Goal: Information Seeking & Learning: Find specific fact

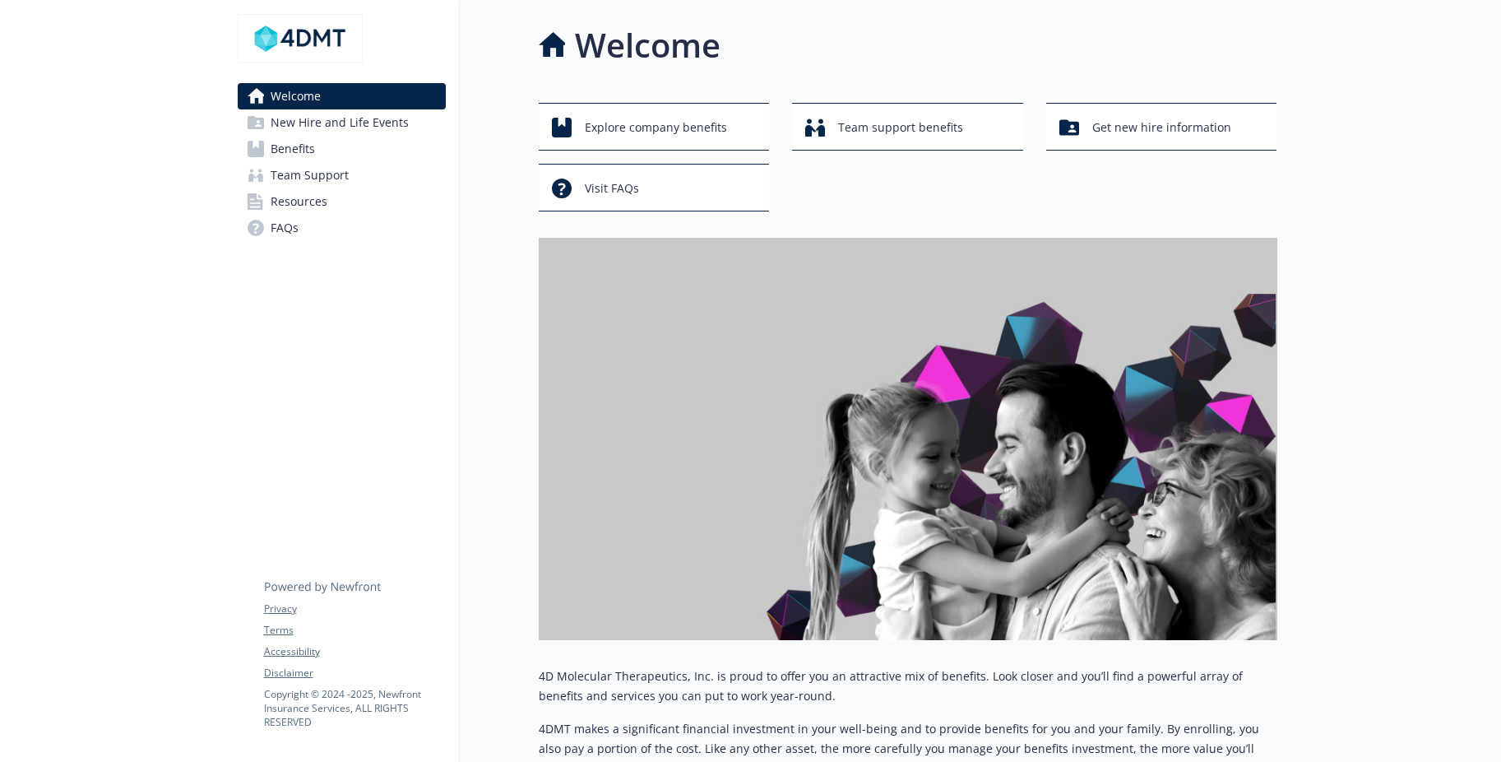
click at [353, 136] on span "New Hire and Life Events" at bounding box center [340, 122] width 138 height 26
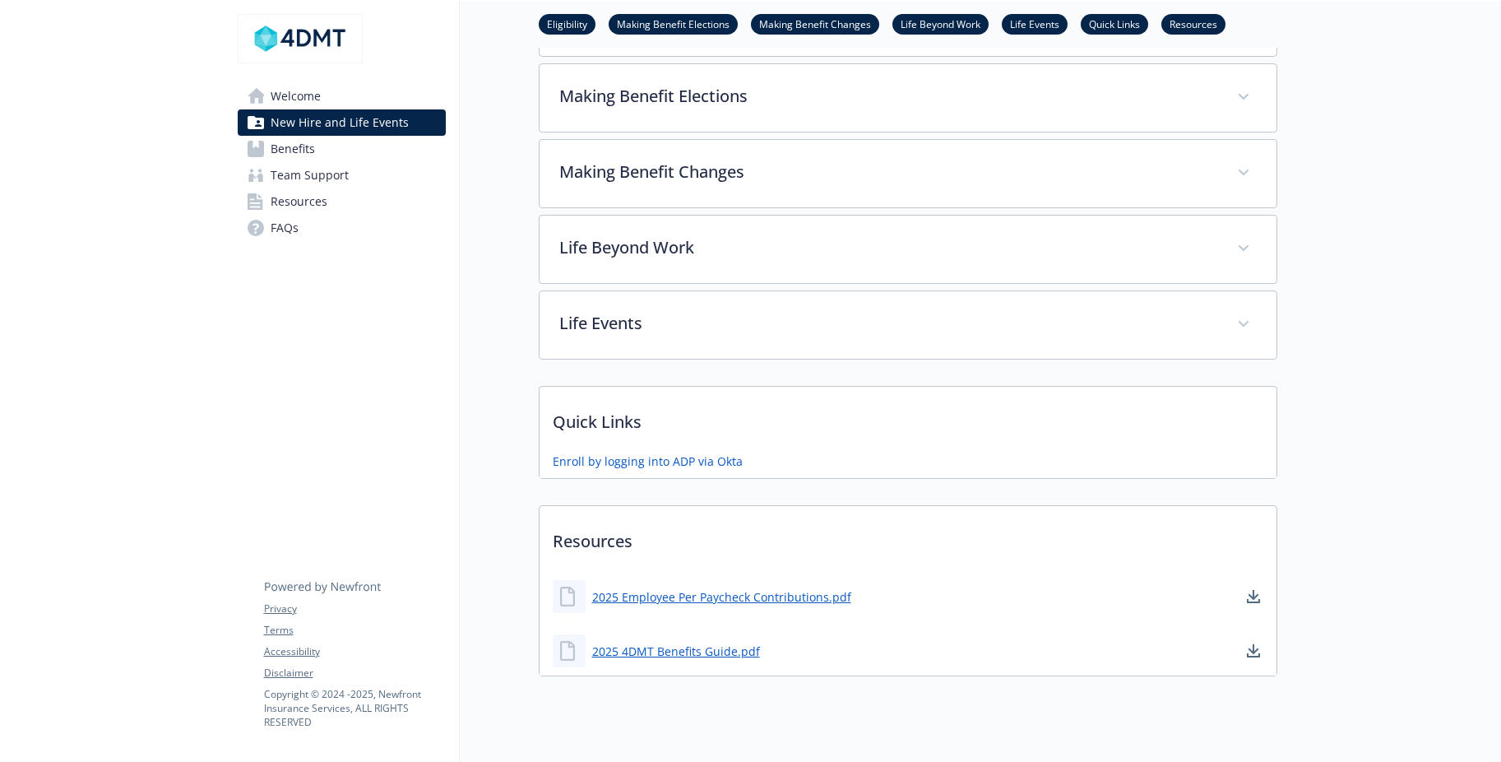
scroll to position [493, 0]
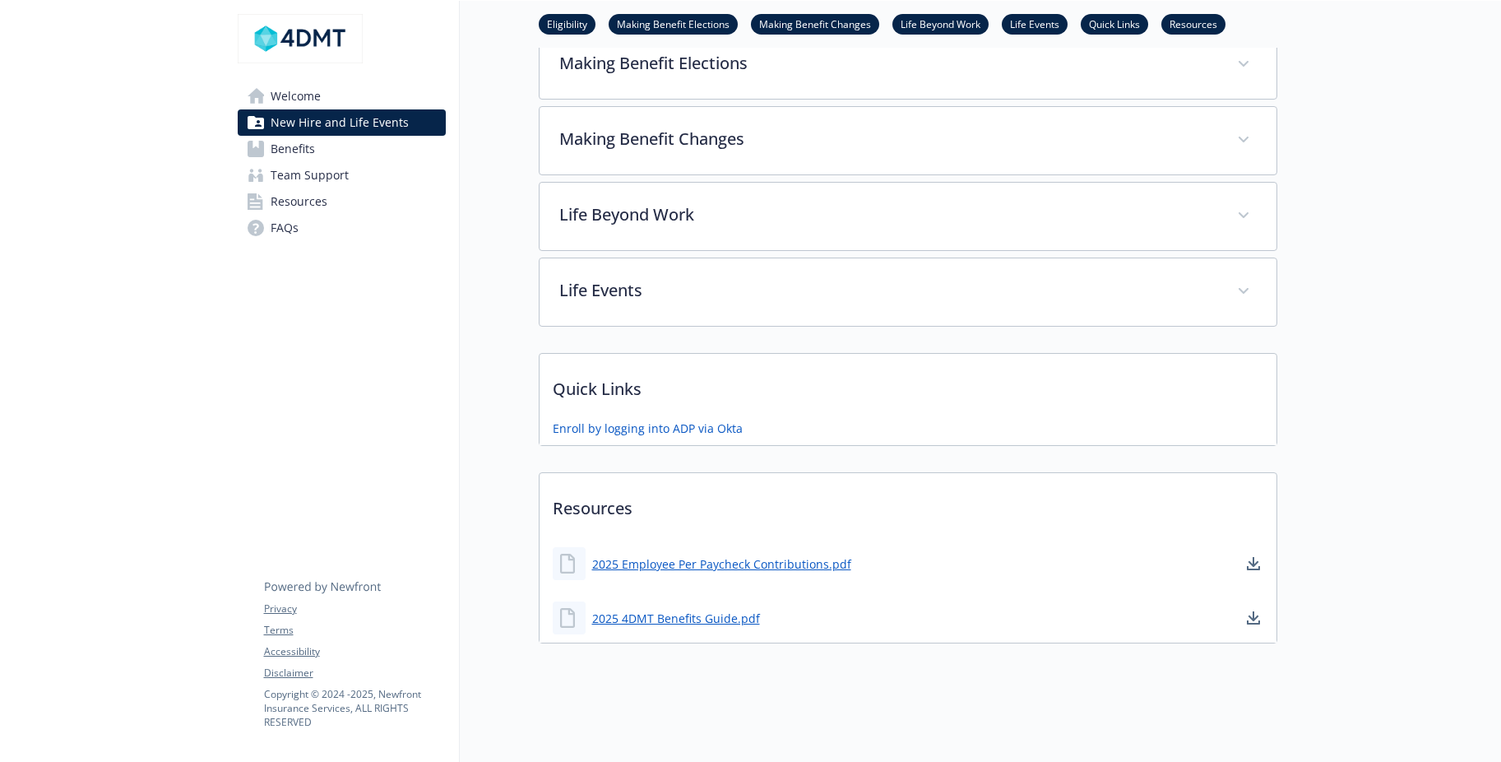
click at [315, 215] on span "Resources" at bounding box center [299, 201] width 57 height 26
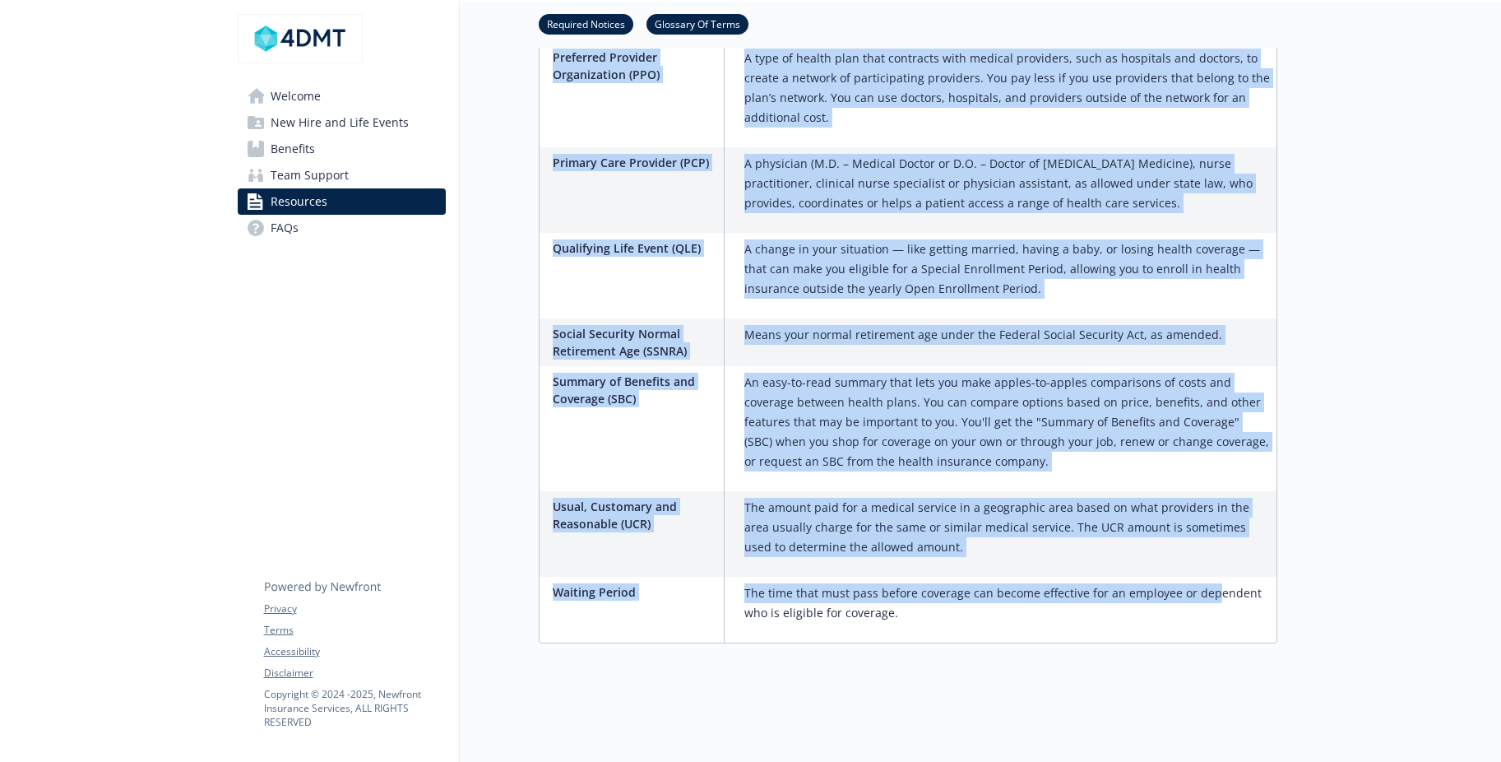
scroll to position [3789, 0]
drag, startPoint x: 575, startPoint y: 367, endPoint x: 1200, endPoint y: 580, distance: 660.4
copy div "Loremips Do Sitam Consect Adipisc Elit s doeiusmo tempo inc utl etd magnaaliqu …"
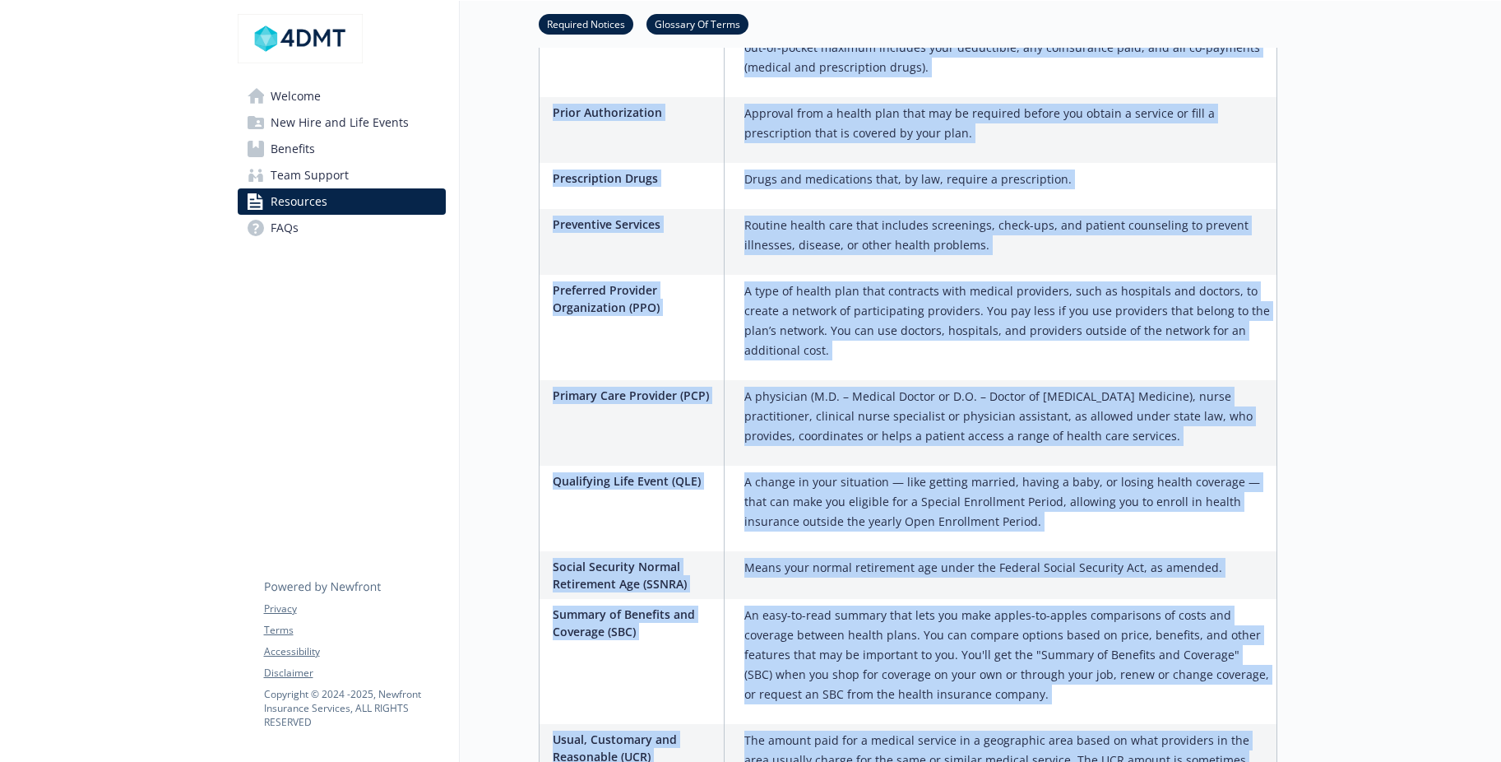
scroll to position [1897, 0]
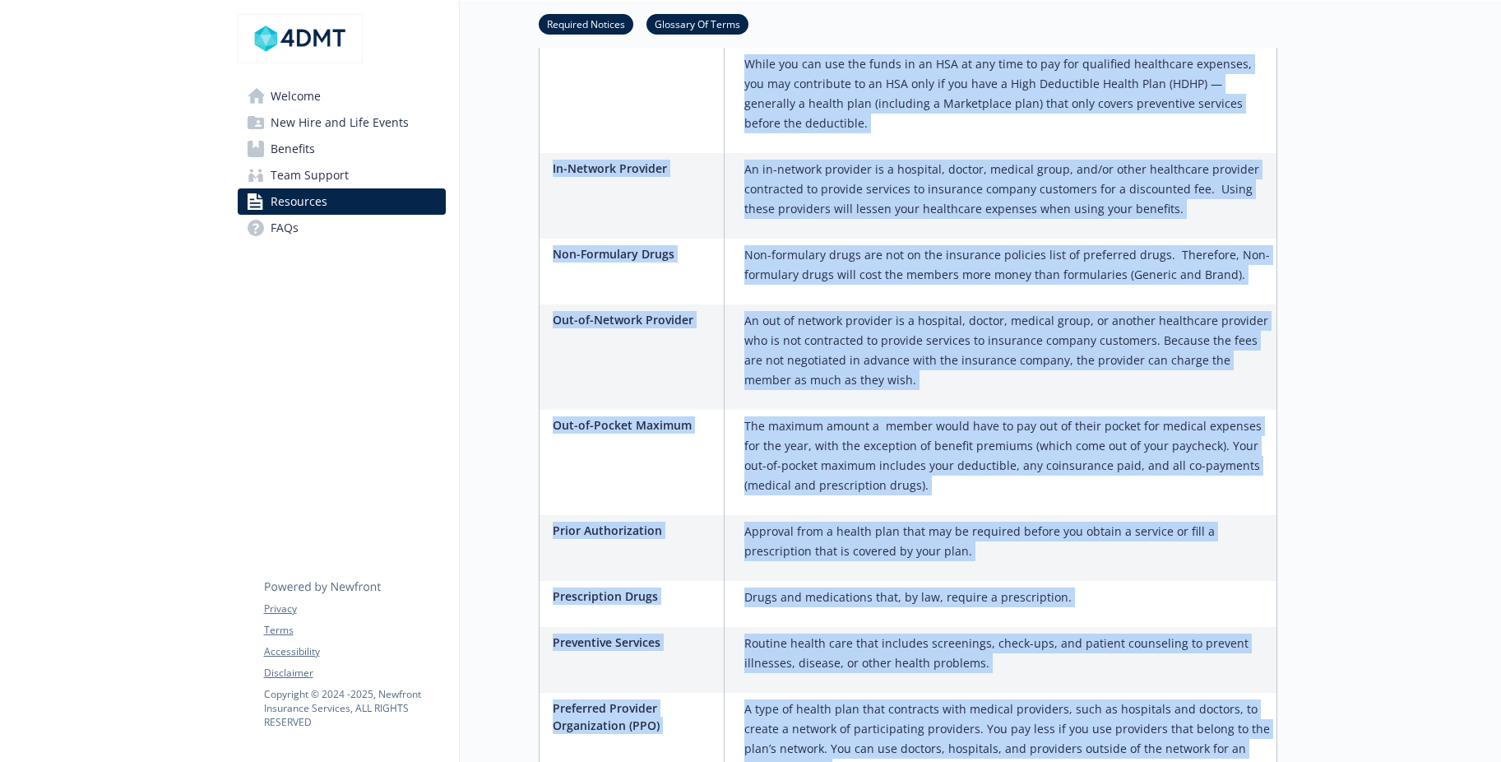
click at [322, 188] on span "Team Support" at bounding box center [310, 175] width 78 height 26
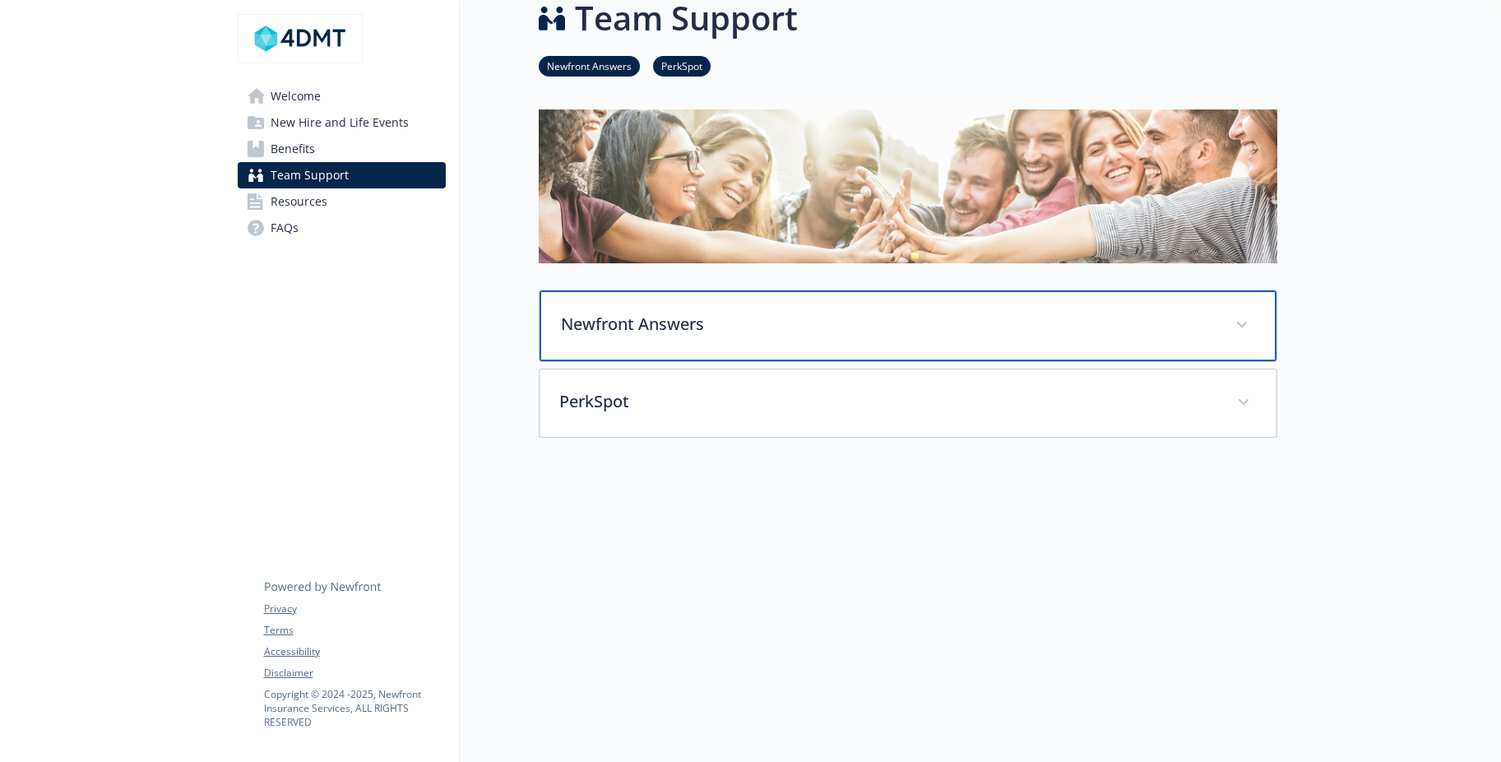
scroll to position [96, 0]
click at [593, 294] on div "Newfront Answers" at bounding box center [908, 325] width 737 height 71
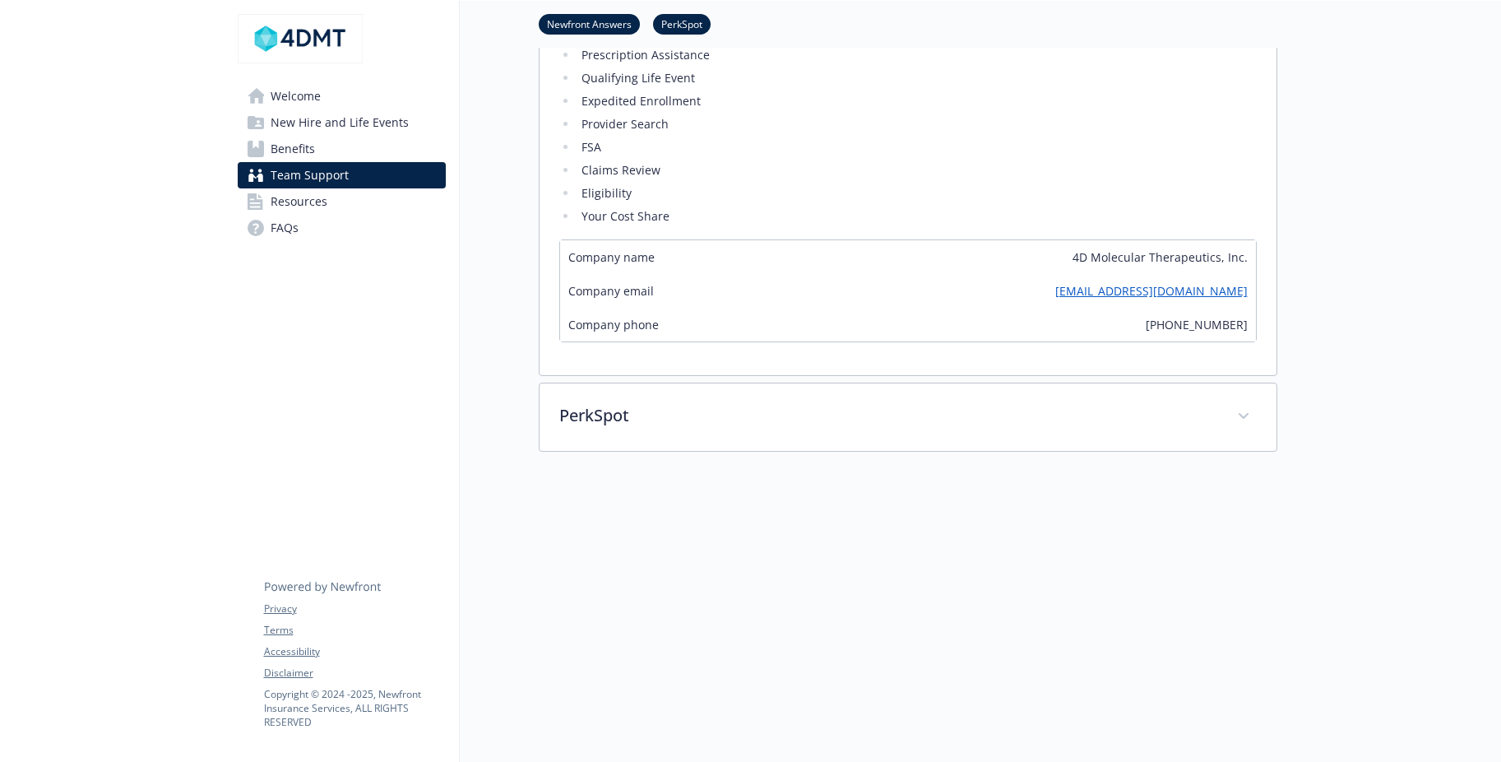
scroll to position [261, 0]
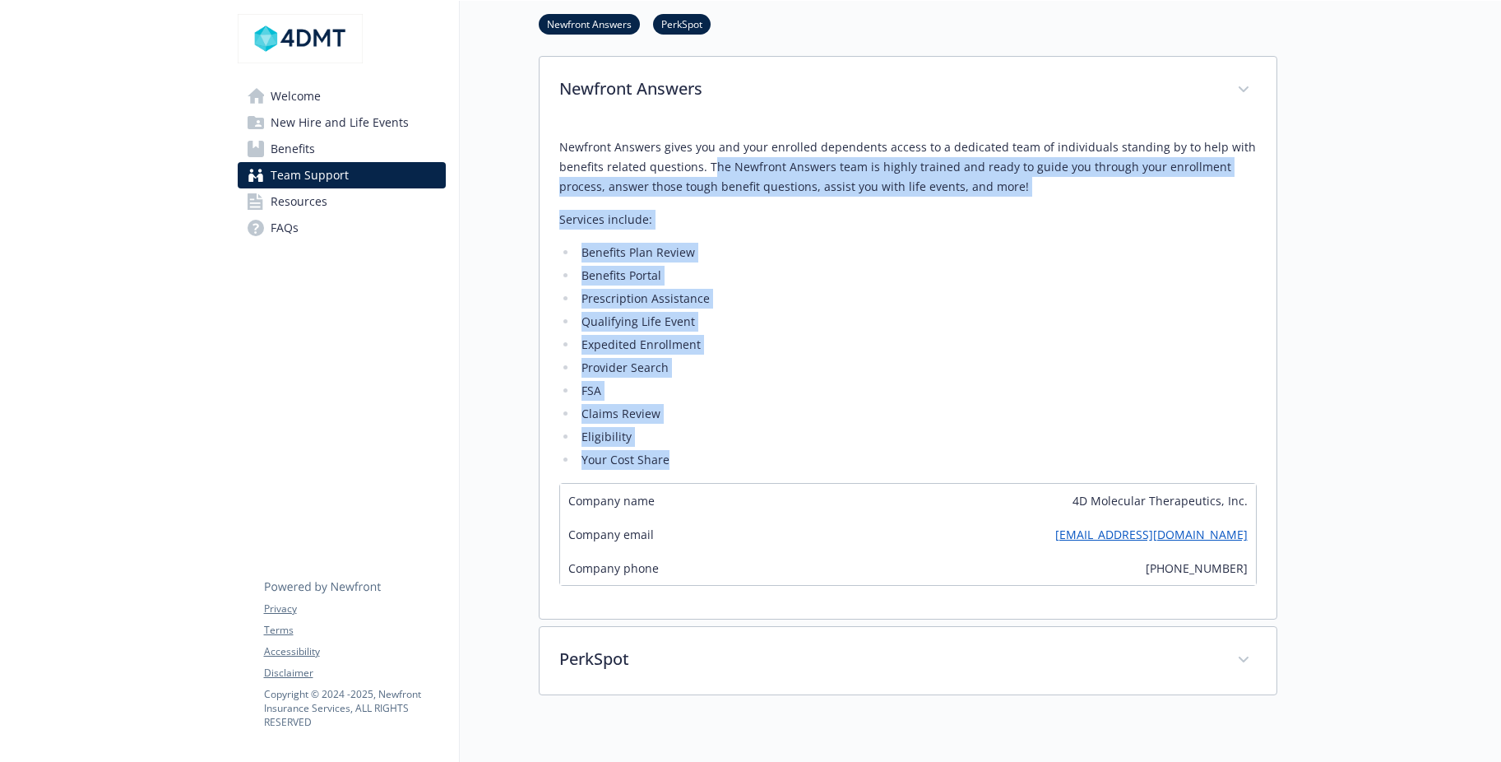
drag, startPoint x: 930, startPoint y: 213, endPoint x: 920, endPoint y: 608, distance: 394.9
click at [920, 470] on div "Newfront Answers gives you and your enrolled dependents access to a dedicated t…" at bounding box center [907, 303] width 697 height 332
copy div "he Newfront Answers team is highly trained and ready to guide you through your …"
